Goal: Find specific page/section: Find specific page/section

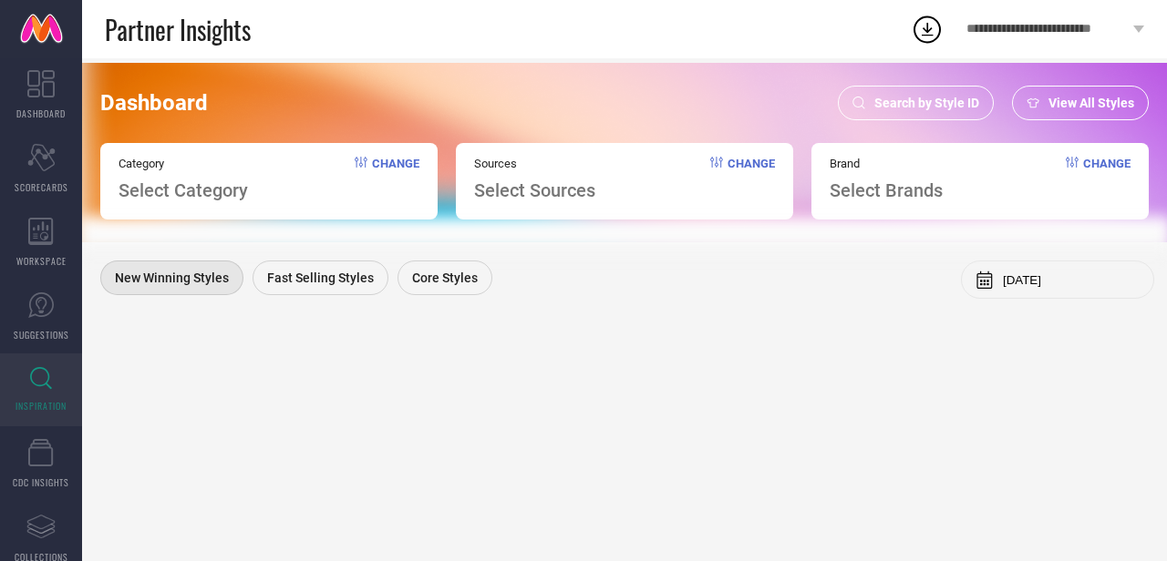
click at [1066, 99] on span "View All Styles" at bounding box center [1091, 103] width 86 height 15
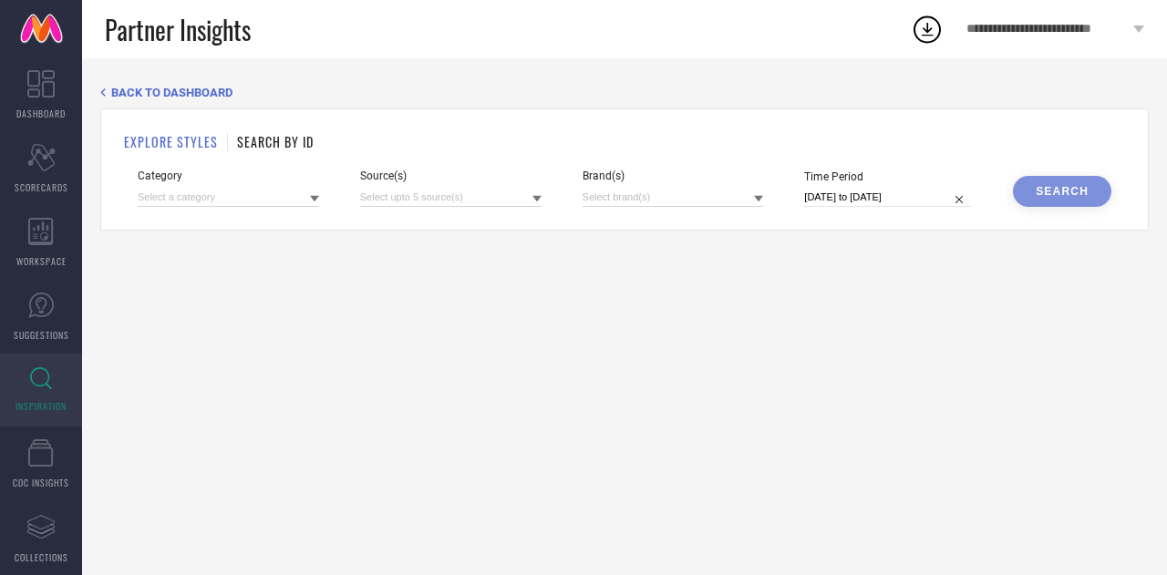
click at [263, 146] on h1 "SEARCH BY ID" at bounding box center [275, 141] width 77 height 19
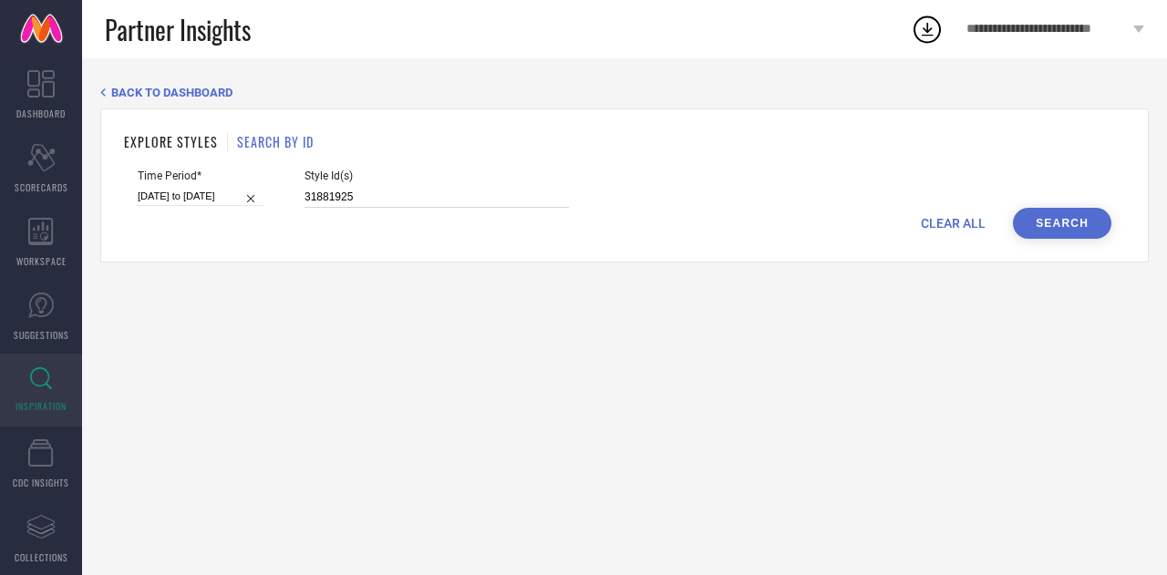
drag, startPoint x: 396, startPoint y: 193, endPoint x: 180, endPoint y: 190, distance: 215.1
click at [180, 190] on div "Time Period* [DATE] to [DATE] Style Id(s) 31881925" at bounding box center [624, 189] width 973 height 38
paste input "28509482 35038945 32367036 22993932 35687166 31120451 36565311 31140170 3567599…"
type input "28509482 35038945 32367036 22993932 35687166 31120451 36565311 31140170 3567599…"
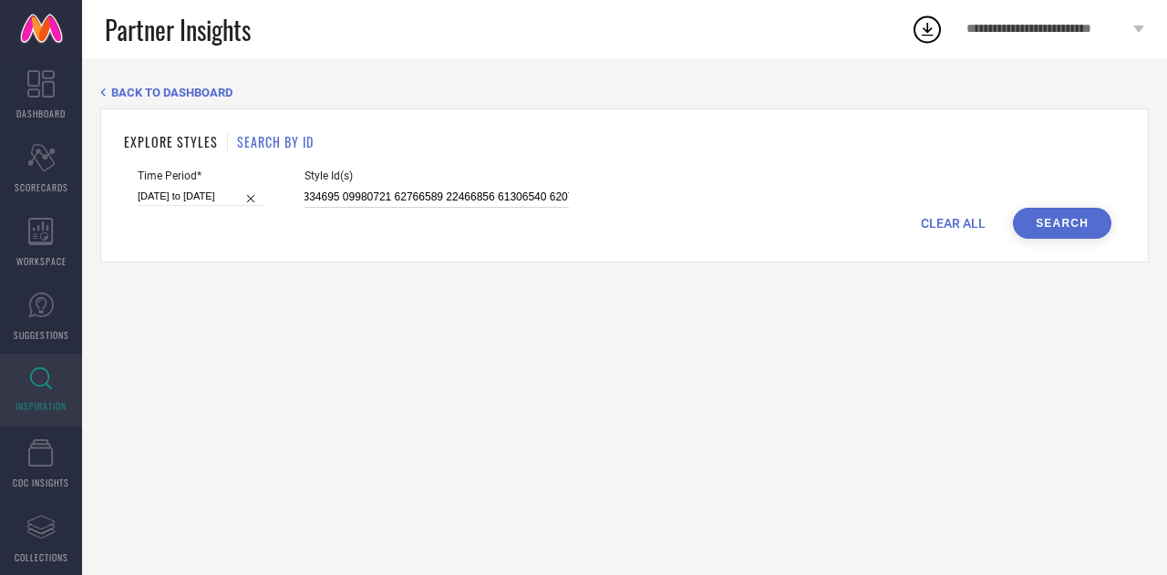
select select "6"
select select "2025"
select select "7"
select select "2025"
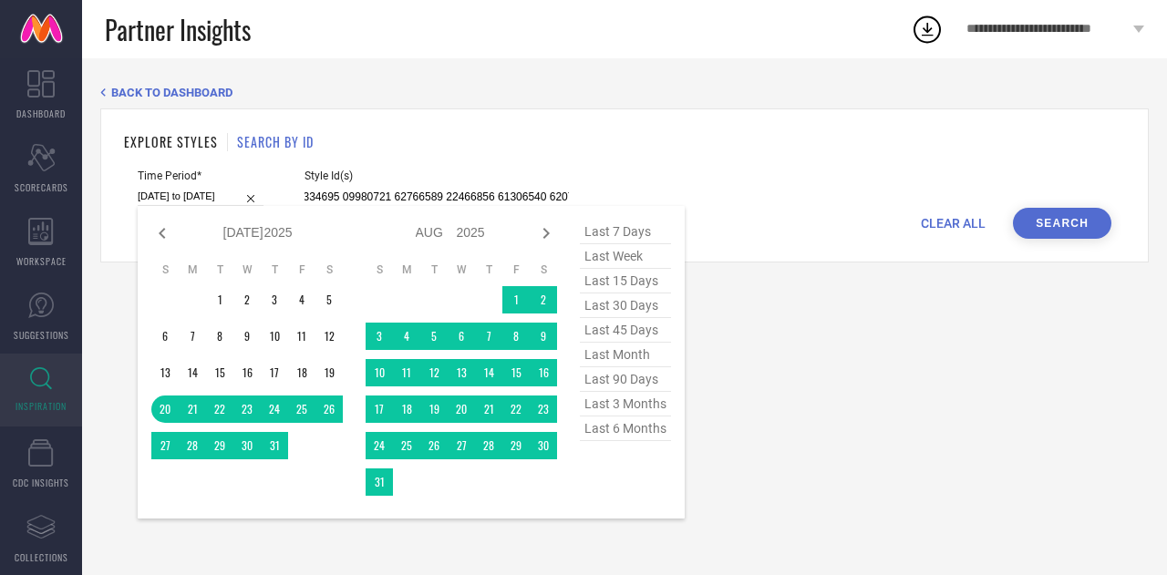
click at [204, 190] on input "[DATE] to [DATE]" at bounding box center [201, 196] width 126 height 19
type input "28509482 35038945 32367036 22993932 35687166 31120451 36565311 31140170 3567599…"
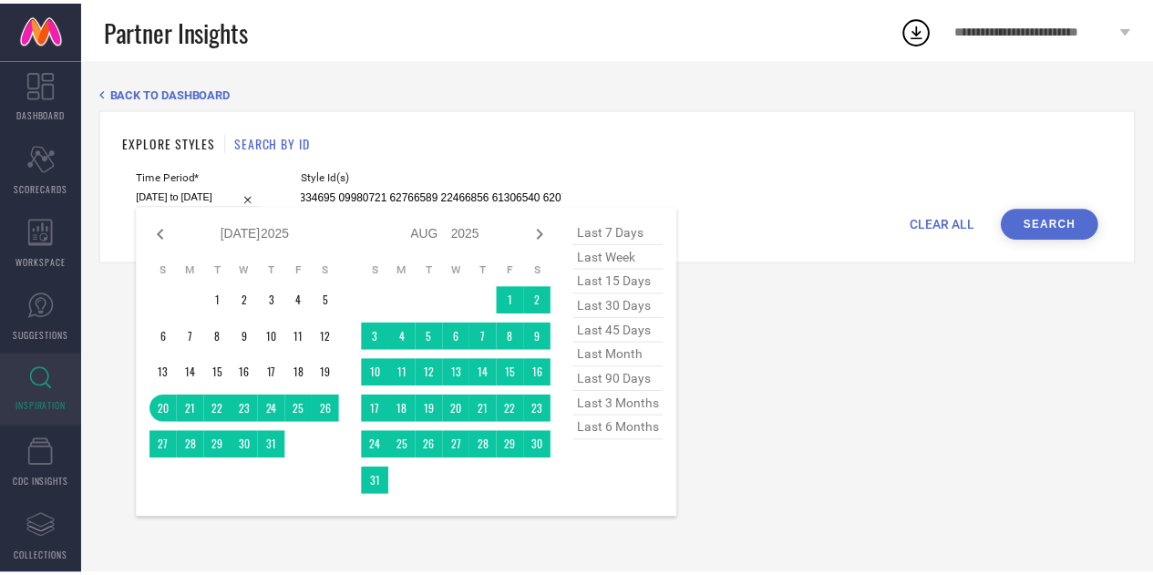
scroll to position [0, 0]
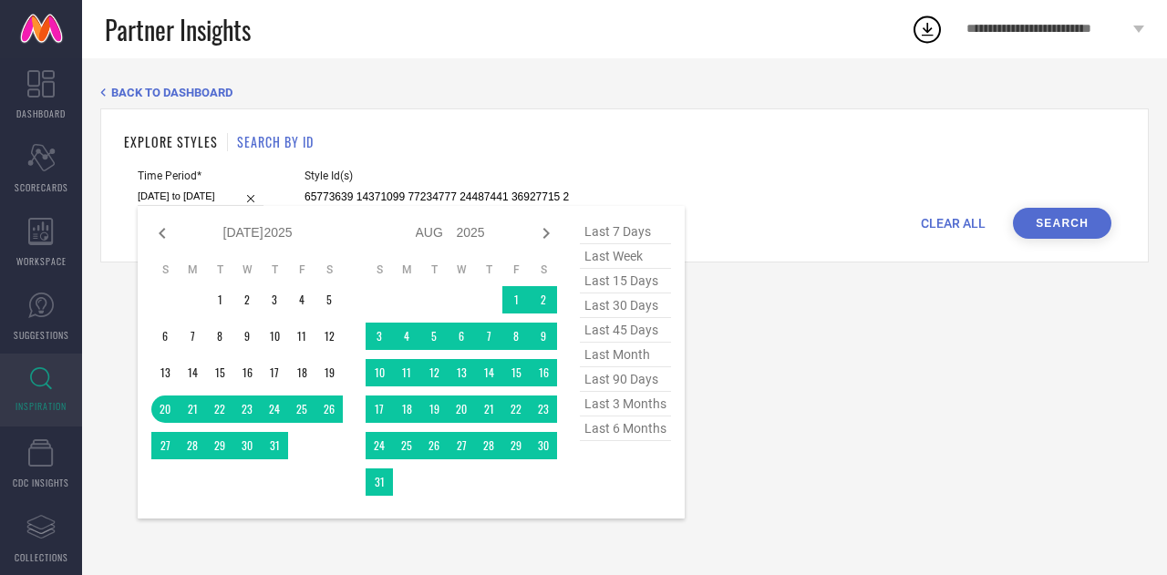
click at [616, 238] on span "last 7 days" at bounding box center [625, 232] width 91 height 25
type input "[DATE] to [DATE]"
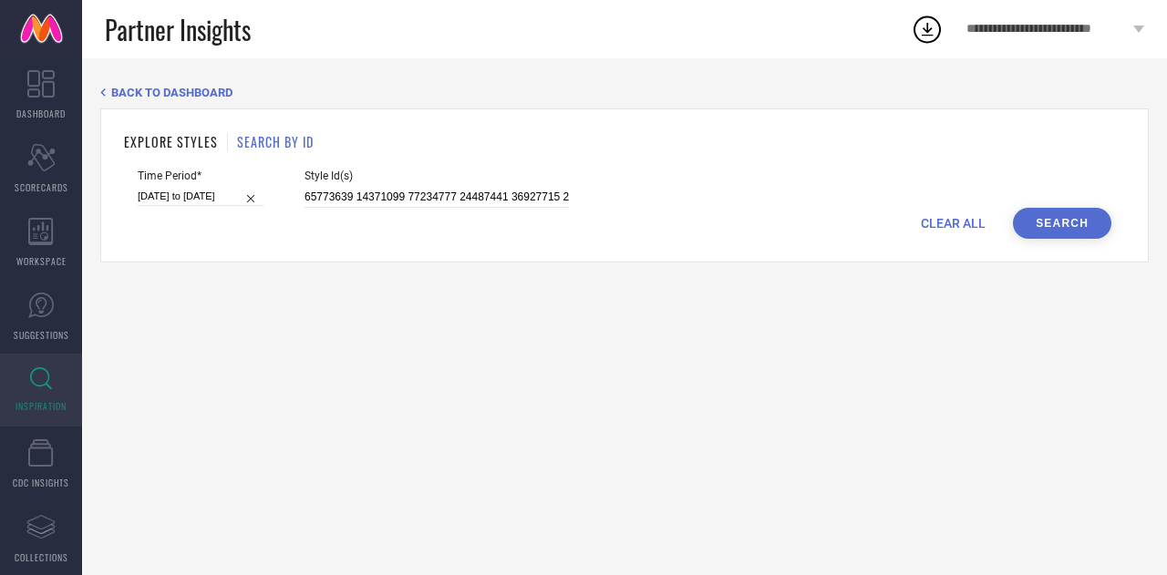
click at [1039, 223] on button "Search" at bounding box center [1062, 223] width 98 height 31
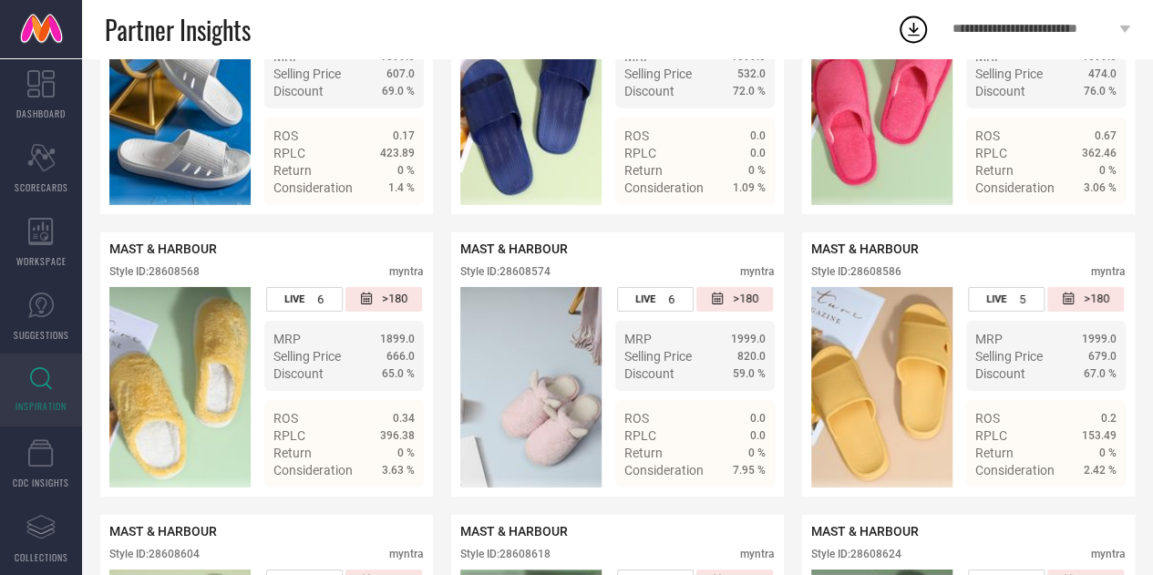
scroll to position [2908, 0]
